Goal: Task Accomplishment & Management: Use online tool/utility

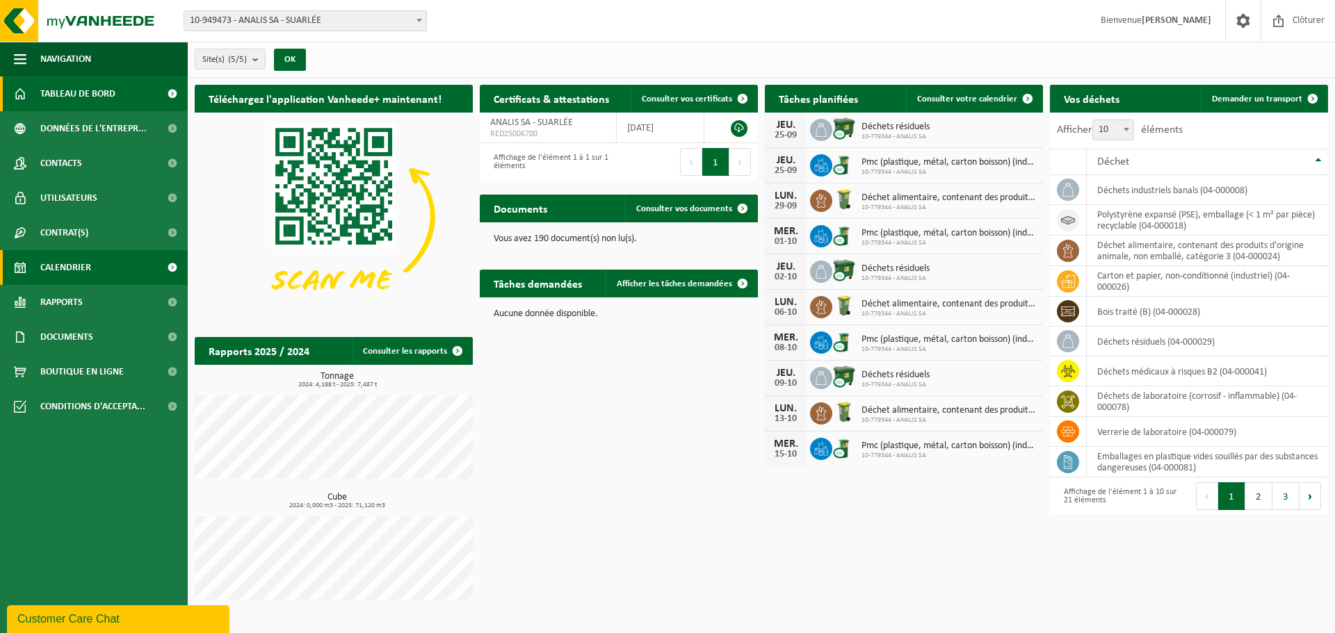
click at [90, 264] on span "Calendrier" at bounding box center [65, 267] width 51 height 35
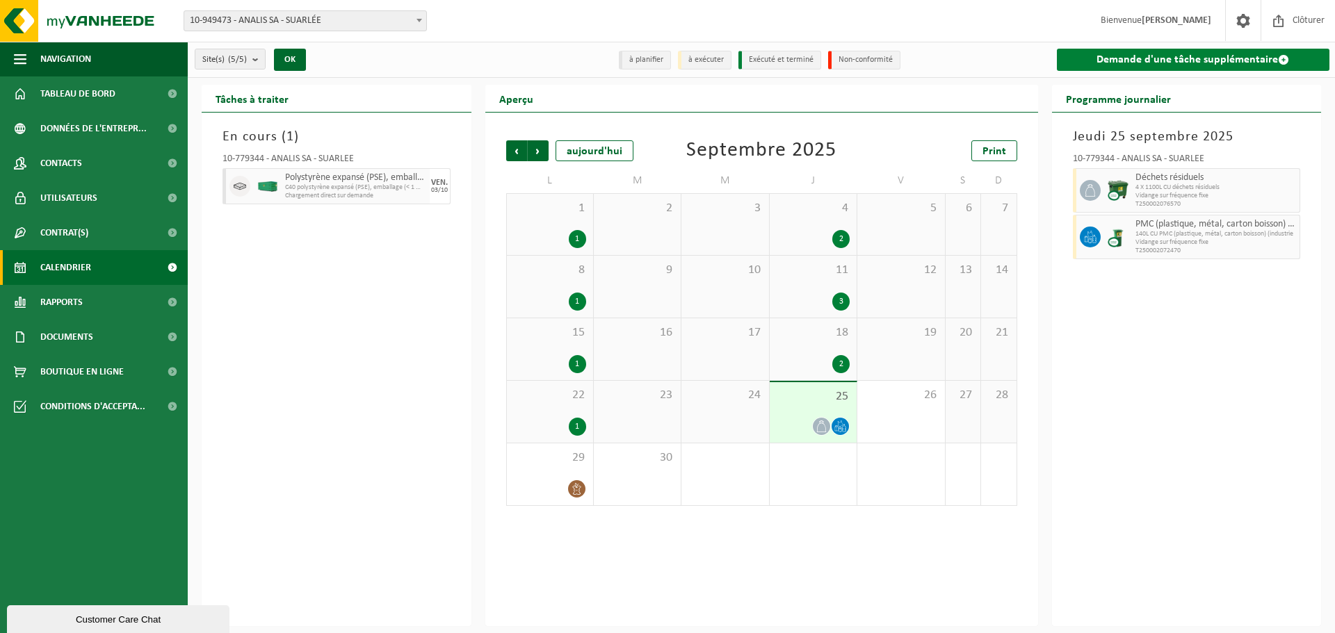
click at [1224, 63] on link "Demande d'une tâche supplémentaire" at bounding box center [1193, 60] width 273 height 22
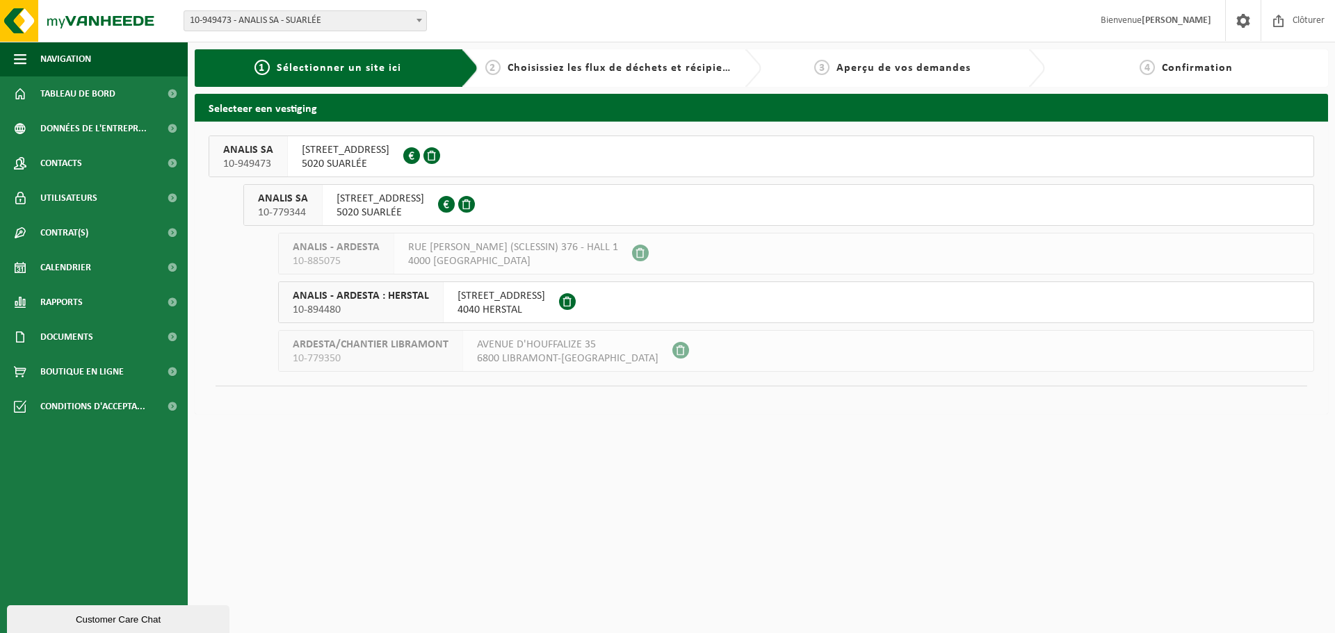
click at [437, 199] on div "RUE DE NÉVERLÉE 11 5020 SUARLÉE 0461.732.173" at bounding box center [380, 205] width 115 height 40
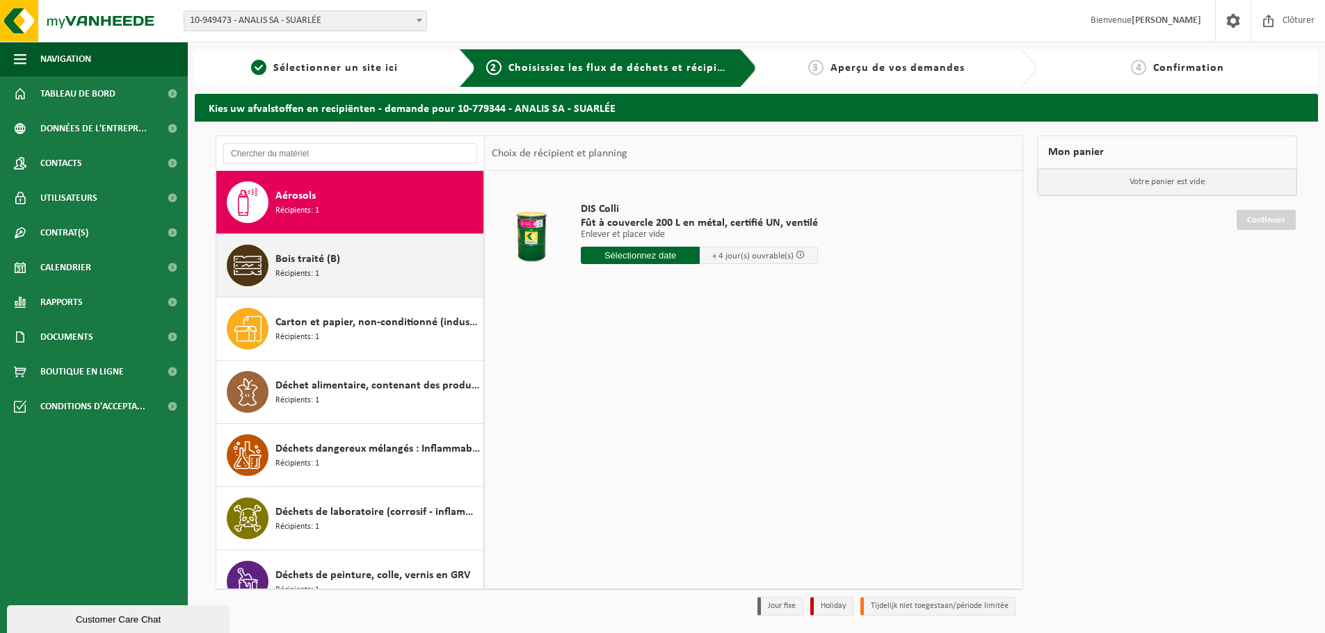
click at [280, 266] on span "Bois traité (B)" at bounding box center [307, 259] width 65 height 17
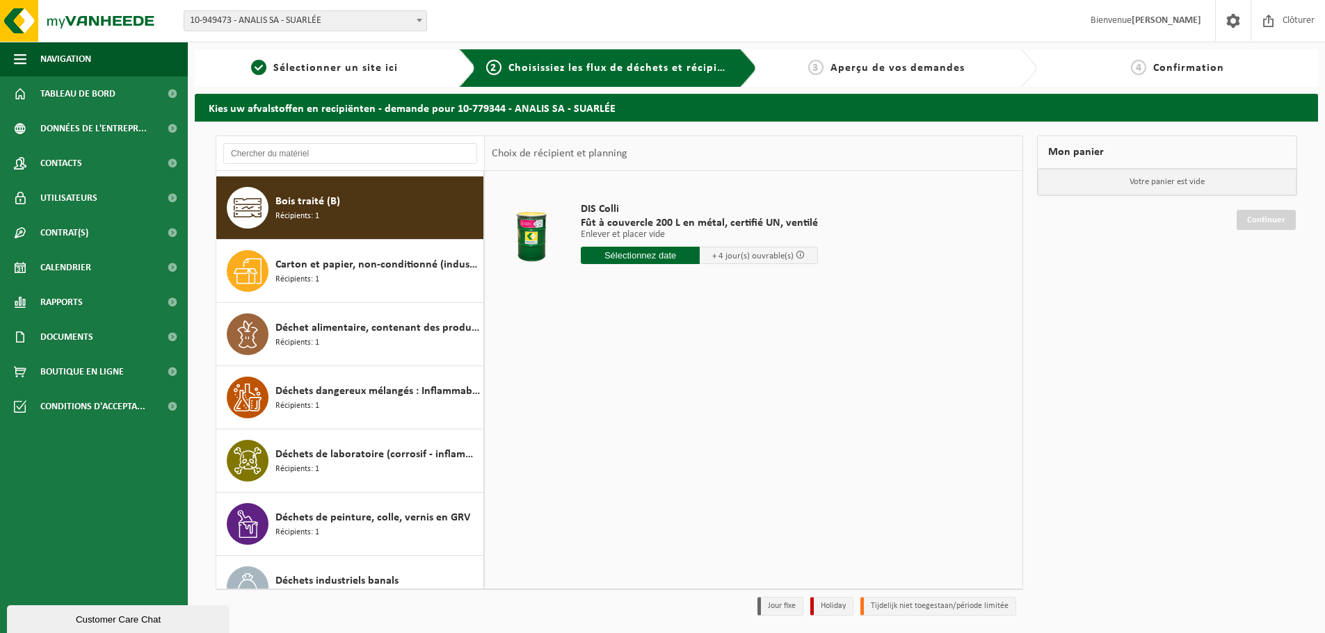
scroll to position [63, 0]
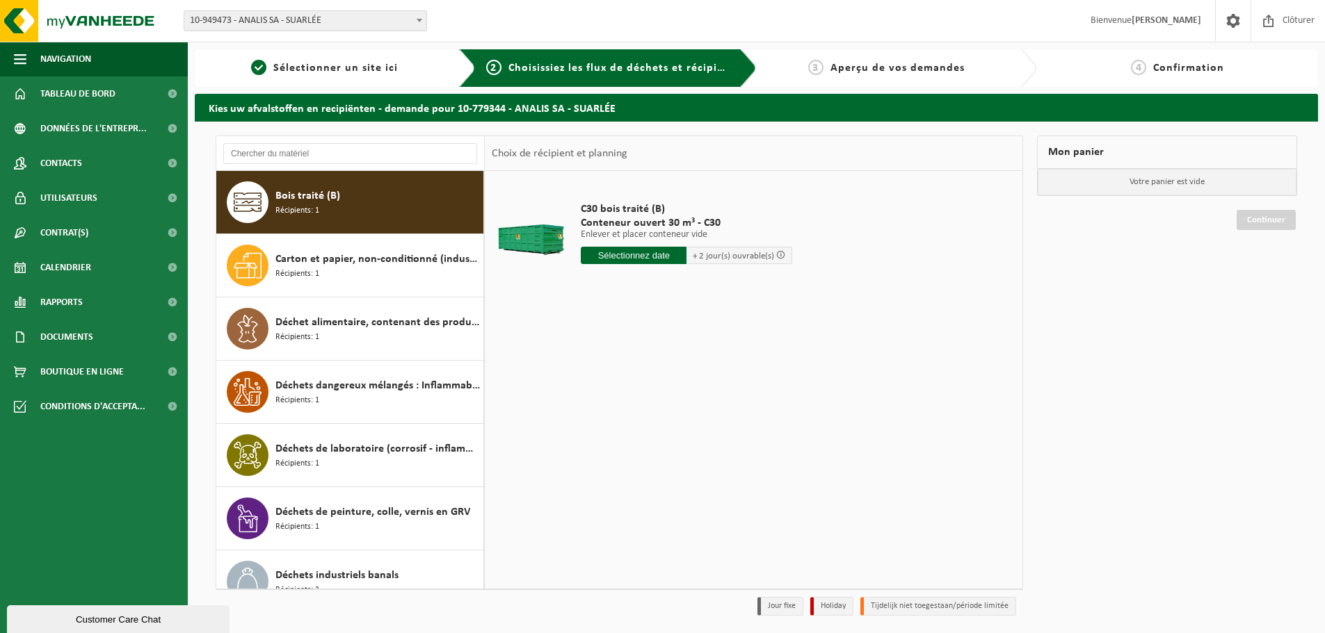
click at [656, 256] on input "text" at bounding box center [634, 255] width 106 height 17
click at [599, 426] on div "29" at bounding box center [593, 423] width 24 height 22
type input "à partir de 2025-09-29"
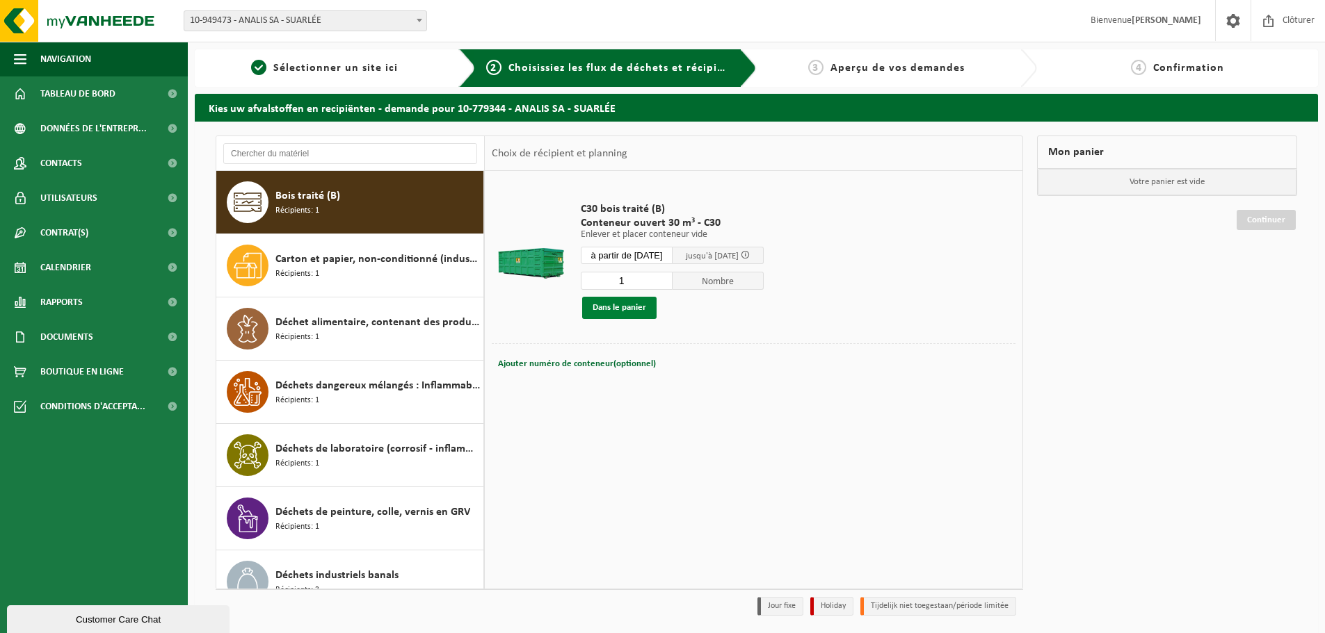
click at [623, 314] on button "Dans le panier" at bounding box center [619, 308] width 74 height 22
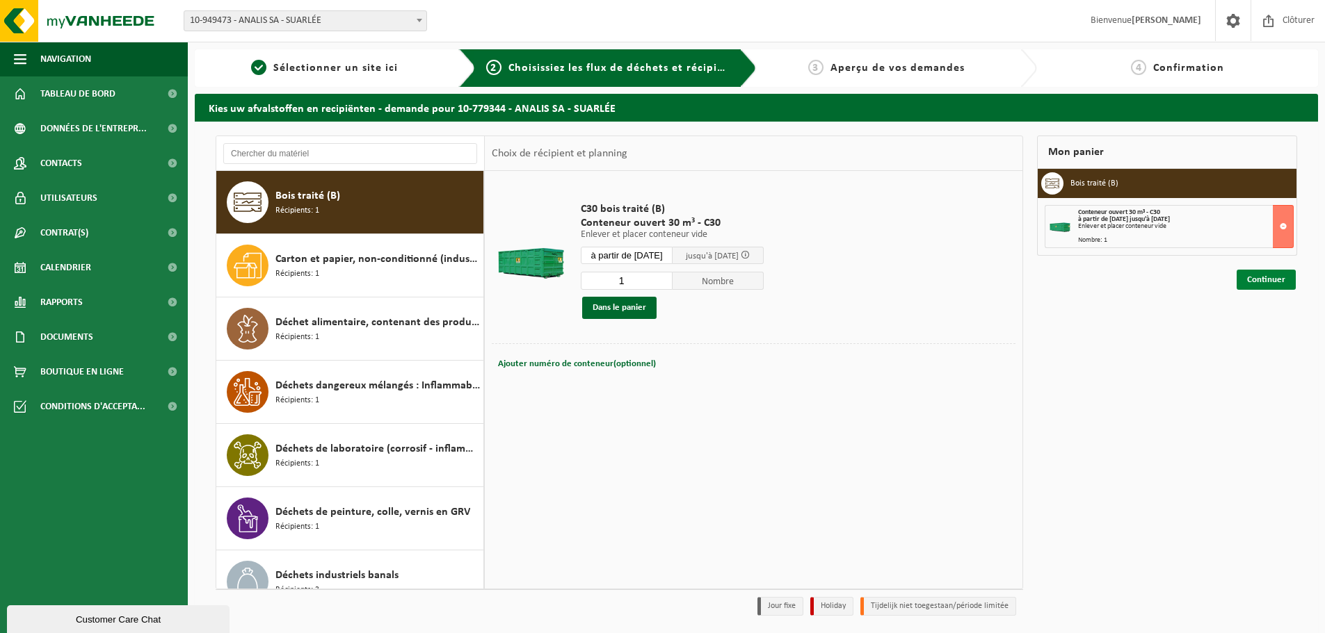
click at [1256, 284] on link "Continuer" at bounding box center [1265, 280] width 59 height 20
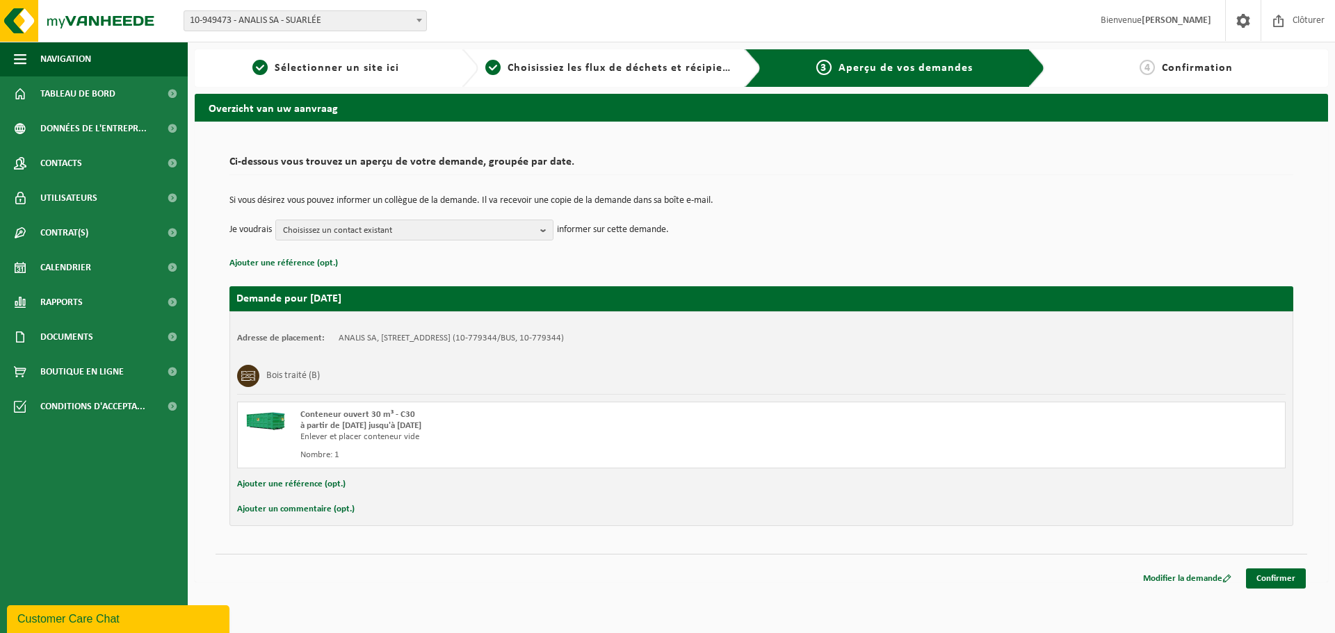
click at [305, 565] on div "Modifier la demande Confirmer" at bounding box center [762, 561] width 1092 height 15
click at [290, 512] on button "Ajouter un commentaire (opt.)" at bounding box center [296, 510] width 118 height 18
click at [314, 510] on input "text" at bounding box center [784, 511] width 976 height 21
click at [301, 512] on input "vidange" at bounding box center [784, 511] width 976 height 21
click at [376, 513] on input "pour vidange" at bounding box center [784, 511] width 976 height 21
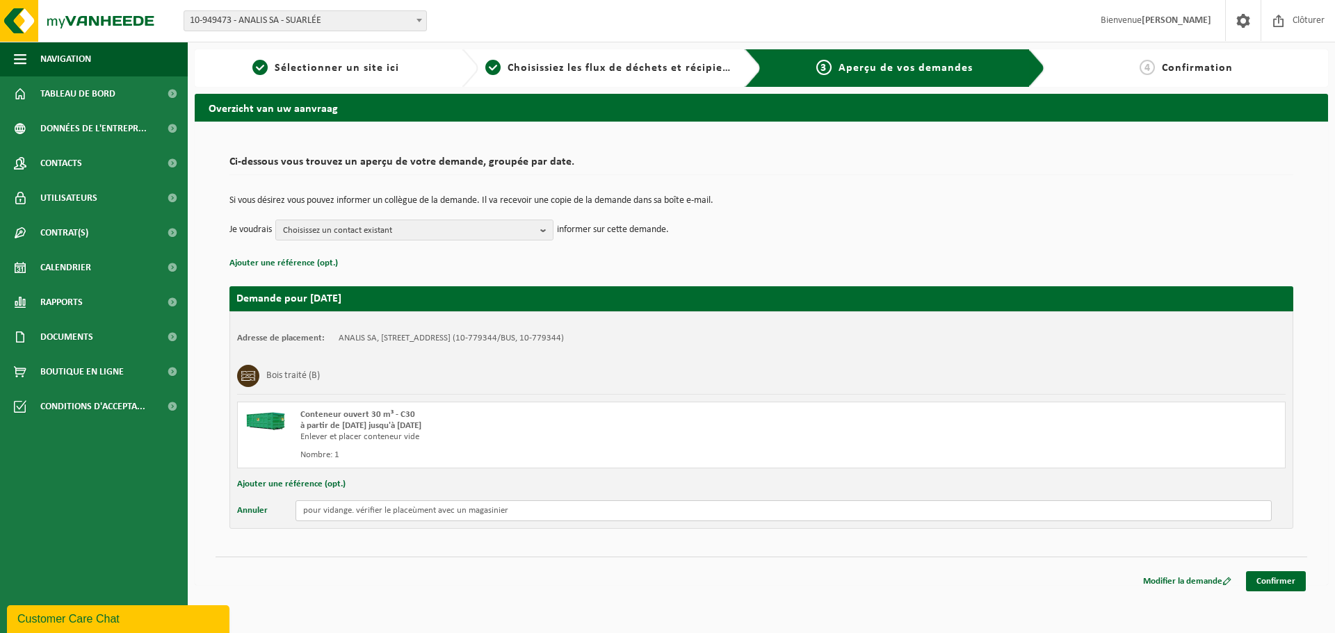
click at [414, 510] on input "pour vidange. vérifier le placeùment avec un magasinier" at bounding box center [784, 511] width 976 height 21
click at [625, 513] on input "pour vidange. vérifier le placement avec un magasinier" at bounding box center [784, 511] width 976 height 21
type input "pour vidange. vérifier le placement avec un magasinier."
click at [1279, 585] on link "Confirmer" at bounding box center [1276, 582] width 60 height 20
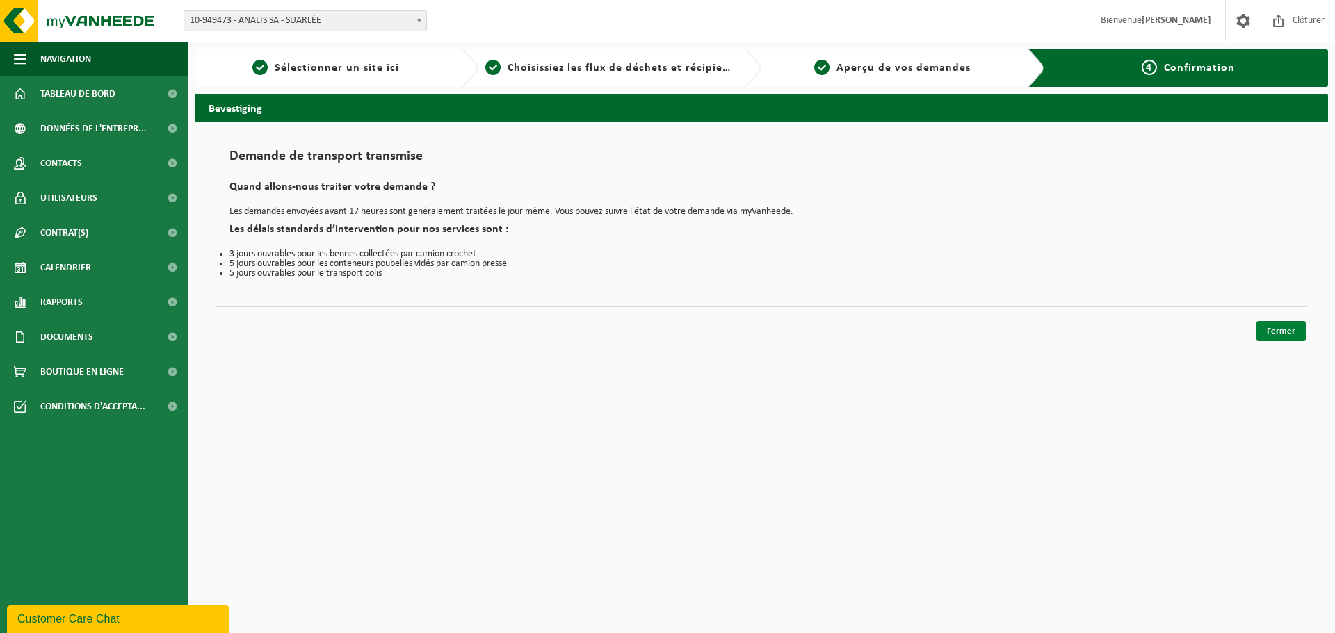
click at [1270, 329] on link "Fermer" at bounding box center [1280, 331] width 49 height 20
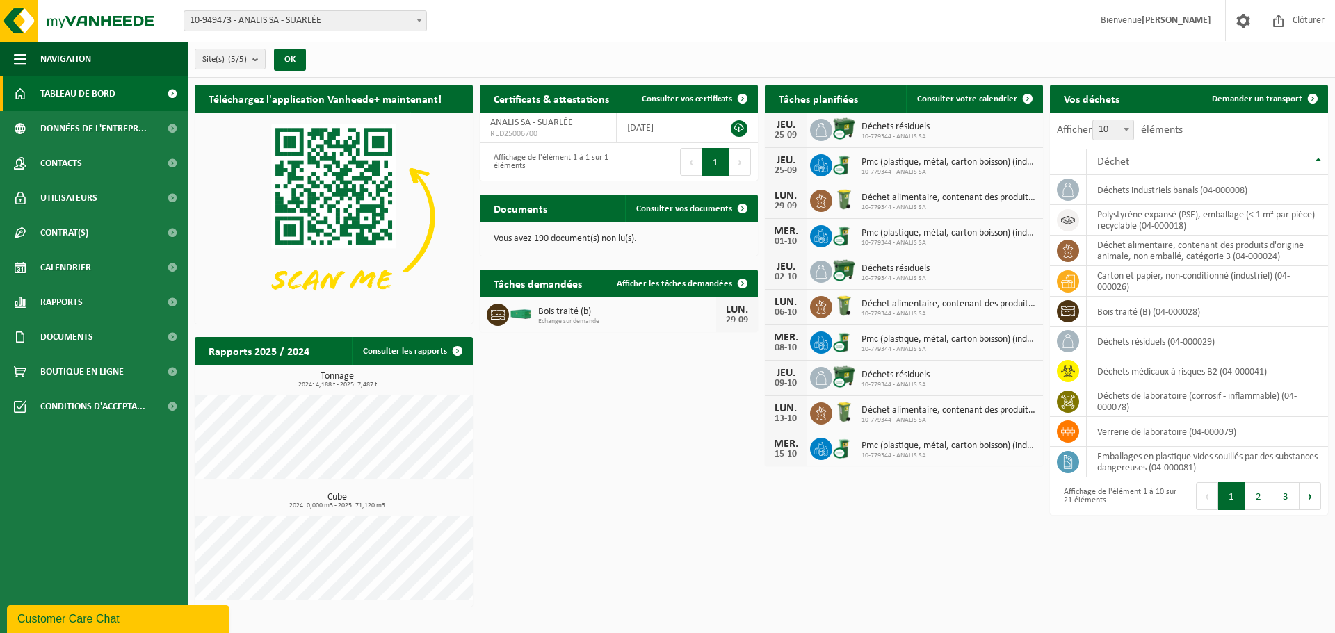
click at [599, 58] on div "Site(s) (5/5) Tout sélectionner Tout désélectionner Sélectionner les actifs ANA…" at bounding box center [761, 60] width 1147 height 36
click at [766, 594] on div "Téléchargez l'application Vanheede+ maintenant! Cachez Certificats & attestatio…" at bounding box center [761, 346] width 1140 height 536
click at [89, 254] on span "Calendrier" at bounding box center [65, 267] width 51 height 35
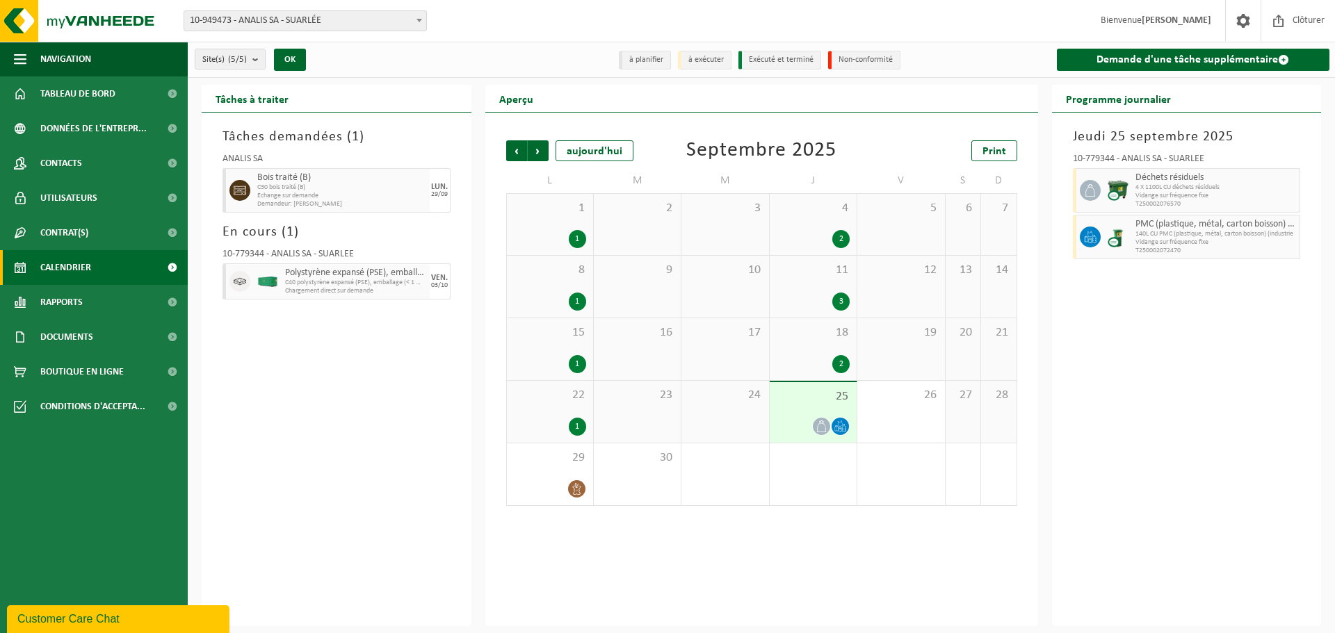
click at [416, 456] on div "Tâches demandées ( 1 ) ANALIS SA Bois traité (B) C30 bois traité (B) Echange su…" at bounding box center [337, 370] width 270 height 514
click at [371, 394] on div "Tâches demandées ( 1 ) ANALIS SA Bois traité (B) C30 bois traité (B) Echange su…" at bounding box center [337, 370] width 270 height 514
click at [512, 152] on span "Précédent" at bounding box center [516, 150] width 21 height 21
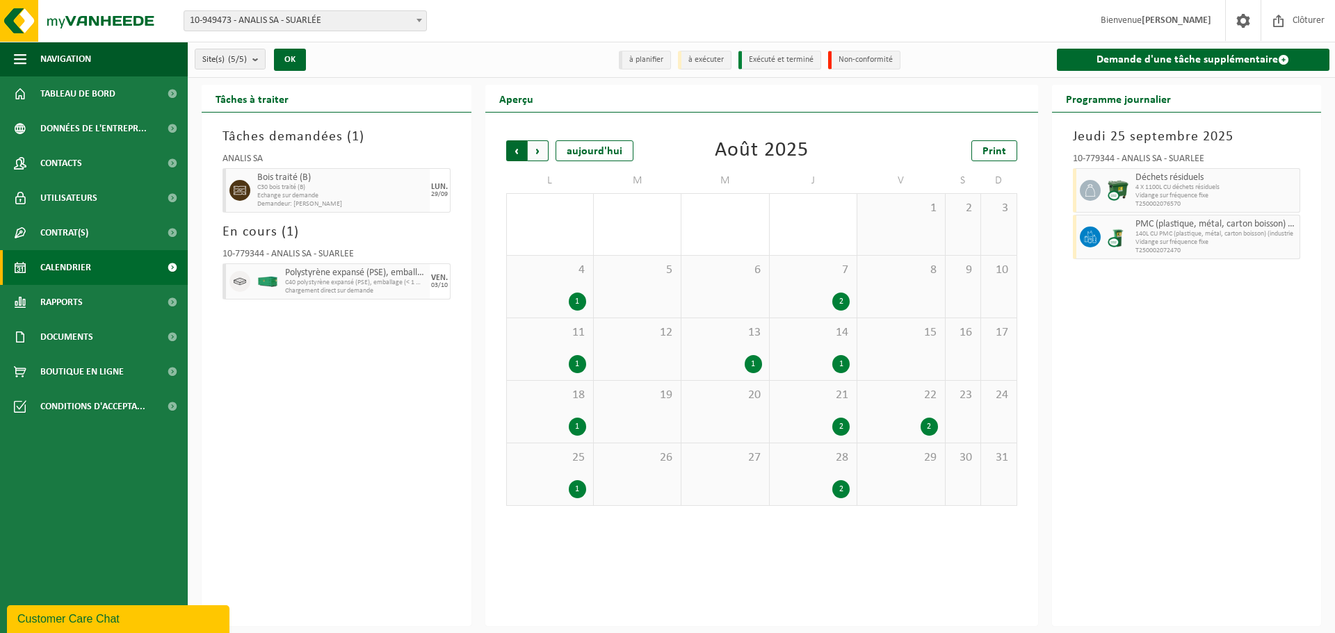
click at [535, 153] on span "Suivant" at bounding box center [538, 150] width 21 height 21
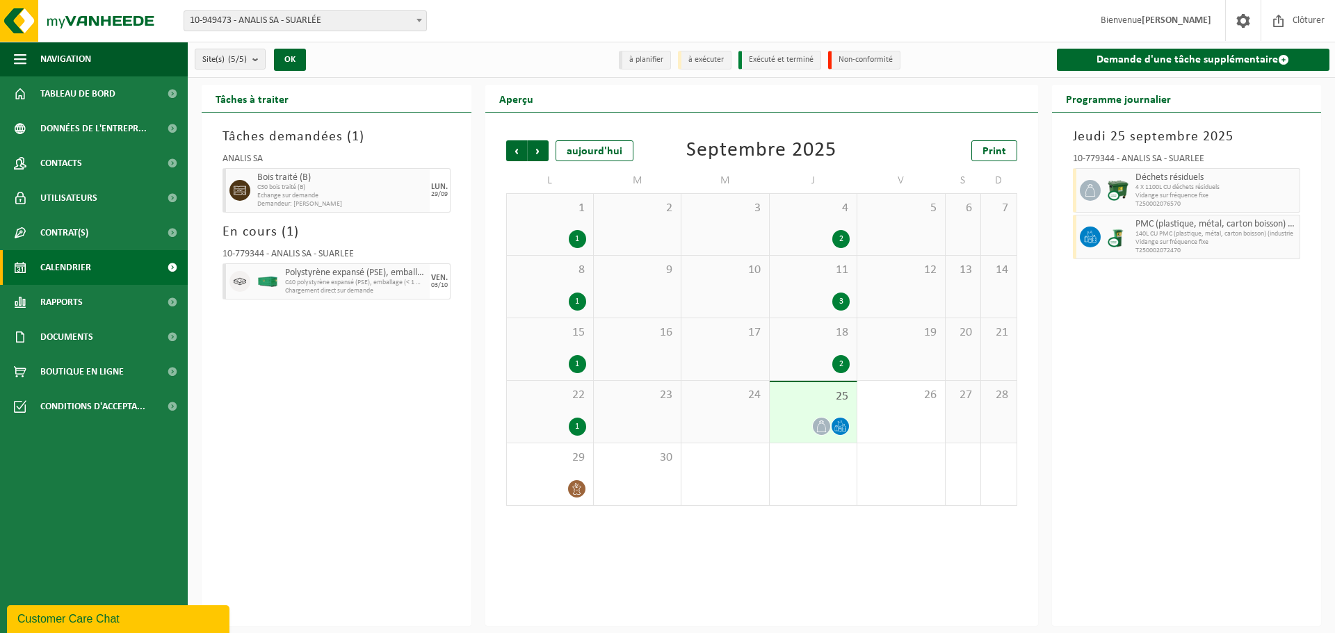
click at [374, 396] on div "Tâches demandées ( 1 ) ANALIS SA Bois traité (B) C30 bois traité (B) Echange su…" at bounding box center [337, 370] width 270 height 514
click at [544, 140] on span "Suivant" at bounding box center [538, 150] width 21 height 21
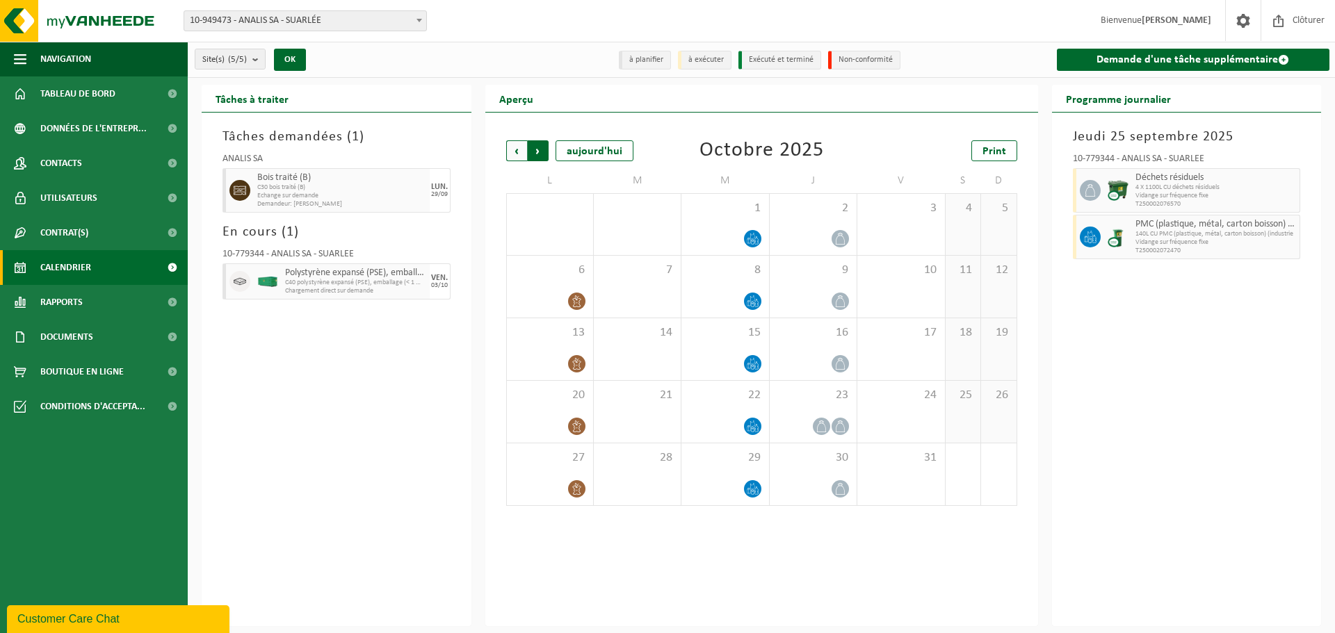
click at [513, 151] on span "Précédent" at bounding box center [516, 150] width 21 height 21
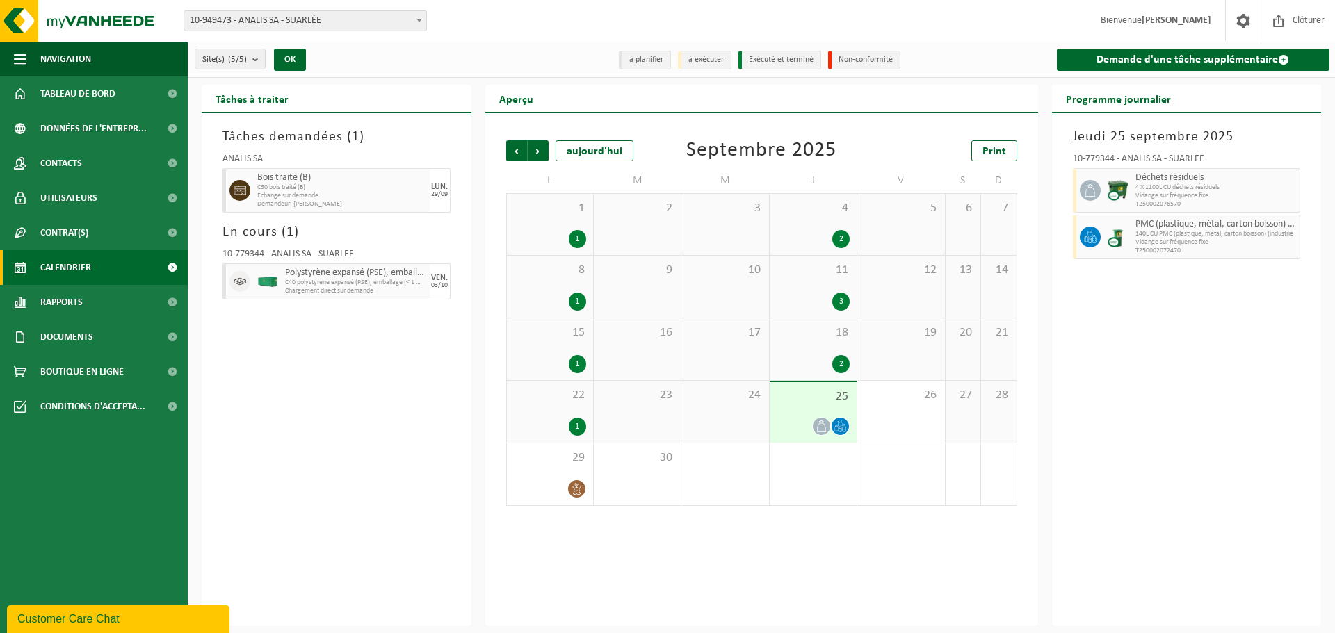
drag, startPoint x: 295, startPoint y: 396, endPoint x: 269, endPoint y: 380, distance: 30.3
click at [296, 396] on div "Tâches demandées ( 1 ) ANALIS SA Bois traité (B) C30 bois traité (B) Echange su…" at bounding box center [337, 370] width 270 height 514
